Goal: Understand process/instructions: Learn how to perform a task or action

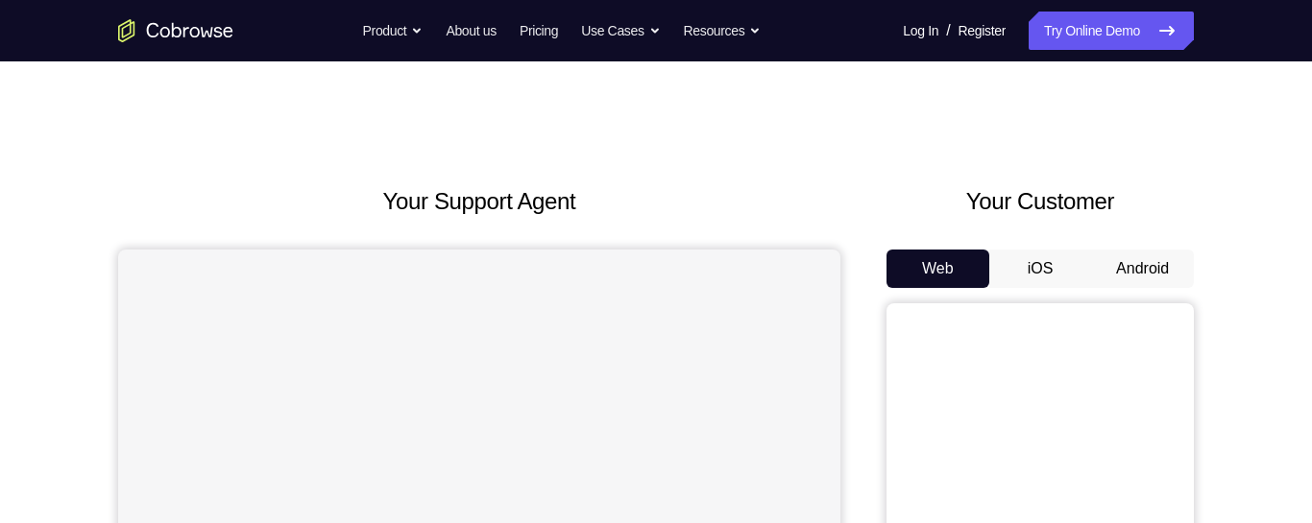
click at [1164, 272] on button "Android" at bounding box center [1142, 269] width 103 height 38
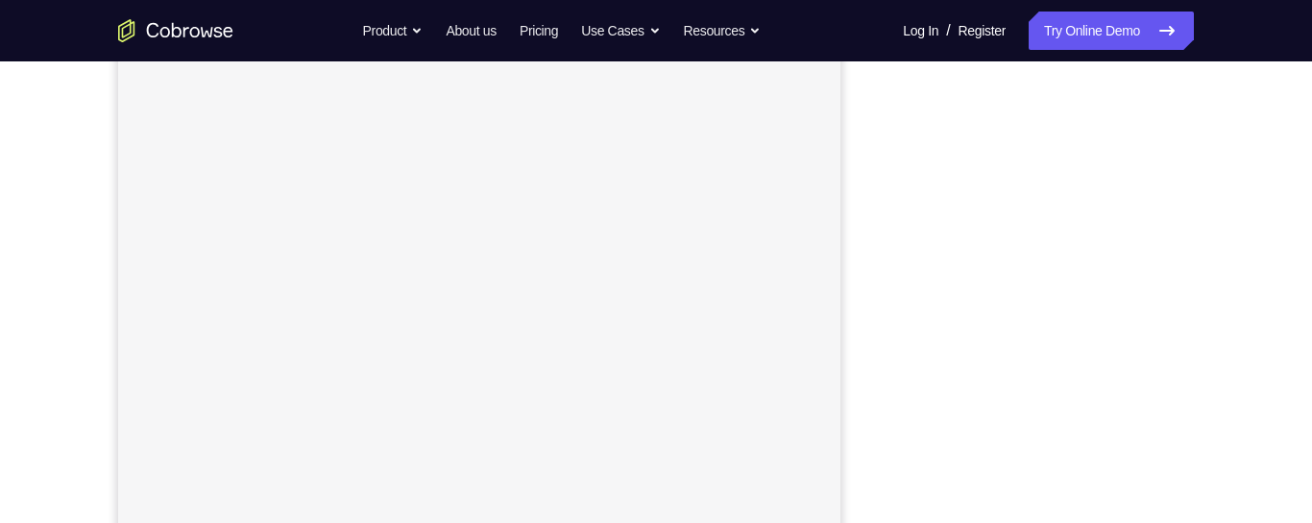
scroll to position [268, 0]
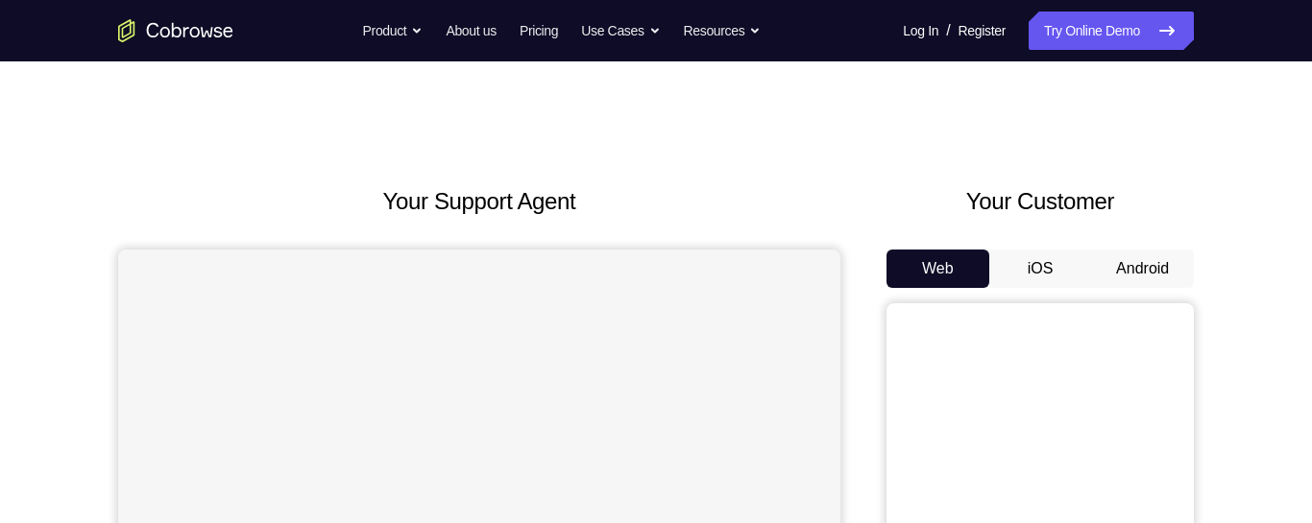
click at [1122, 253] on button "Android" at bounding box center [1142, 269] width 103 height 38
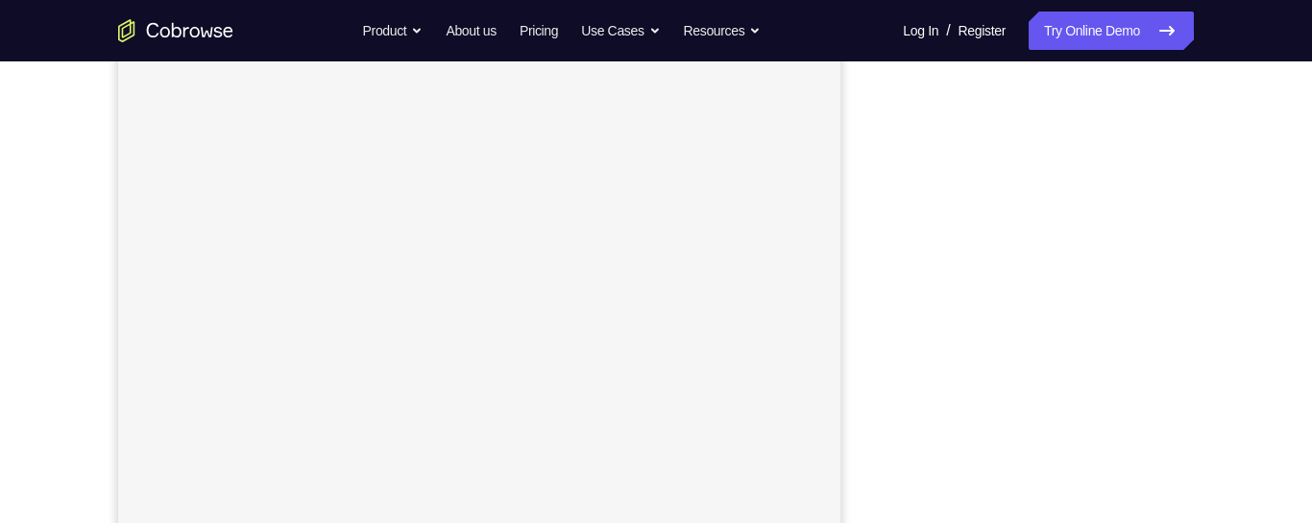
scroll to position [293, 0]
click at [6, 380] on div "Your Support Agent Your Customer Web iOS Android Next Steps We’d be happy to gi…" at bounding box center [656, 402] width 1312 height 1267
